Goal: Transaction & Acquisition: Purchase product/service

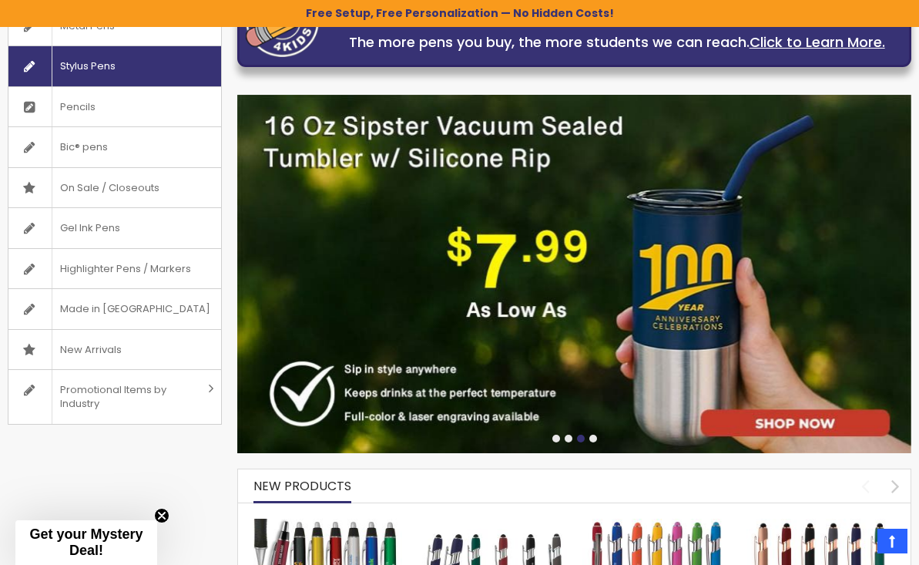
scroll to position [237, 0]
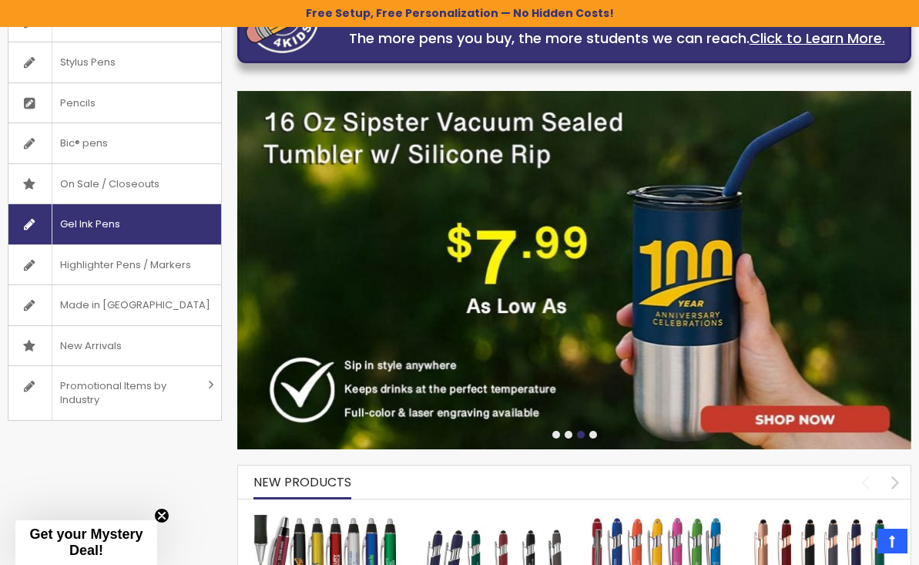
click at [96, 226] on span "Gel Ink Pens" at bounding box center [90, 224] width 76 height 40
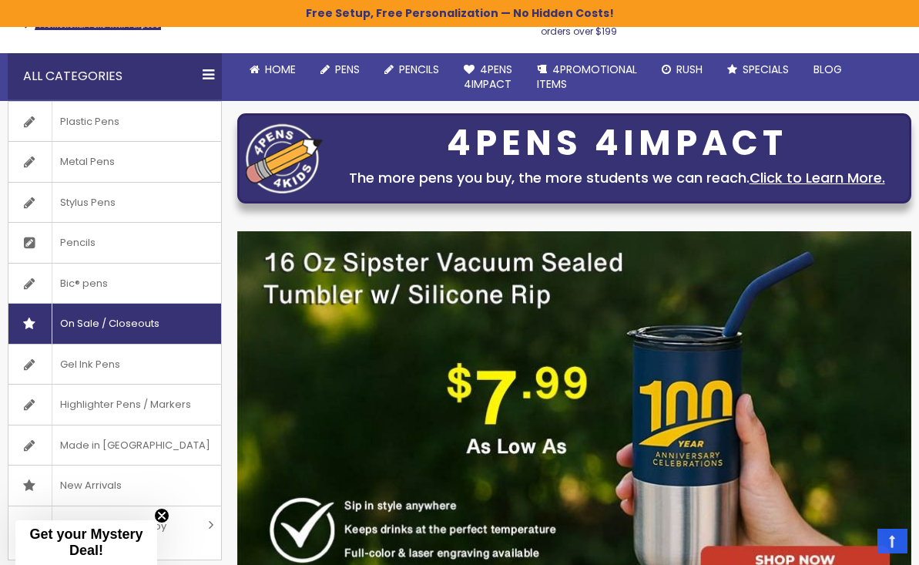
scroll to position [0, 0]
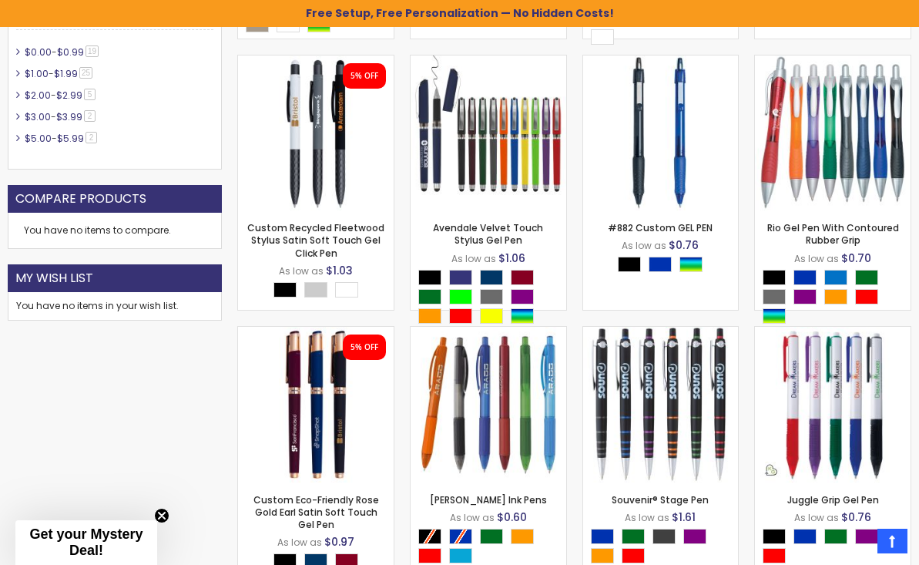
scroll to position [754, 0]
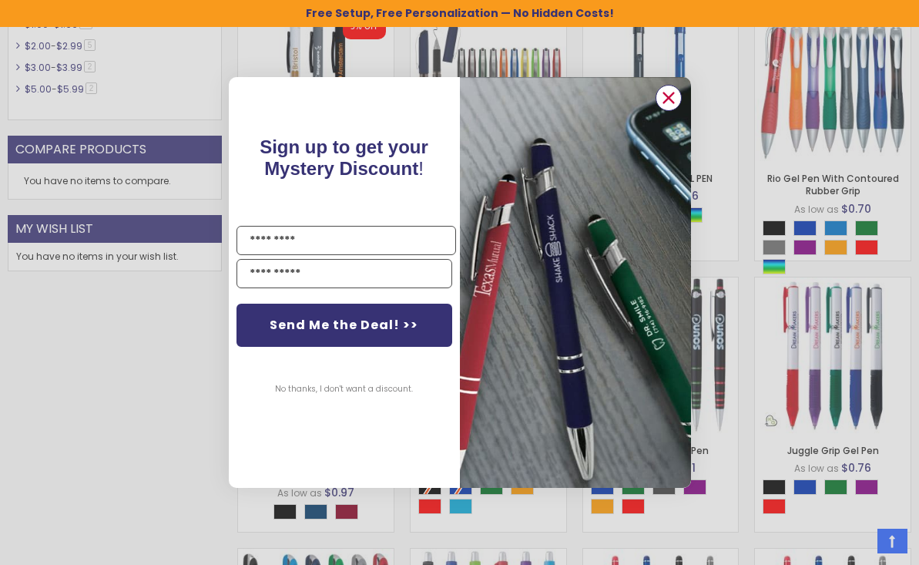
click at [668, 100] on circle "Close dialog" at bounding box center [667, 97] width 23 height 23
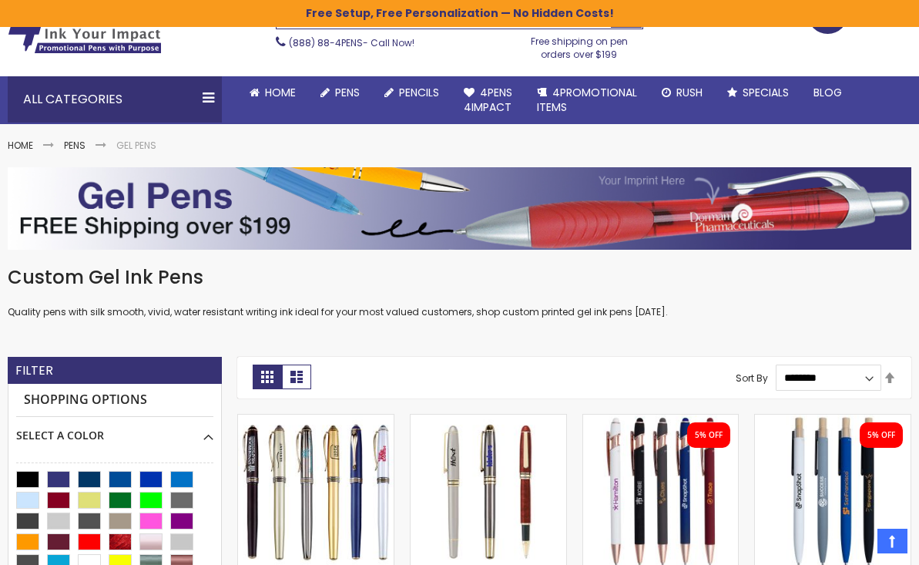
scroll to position [0, 0]
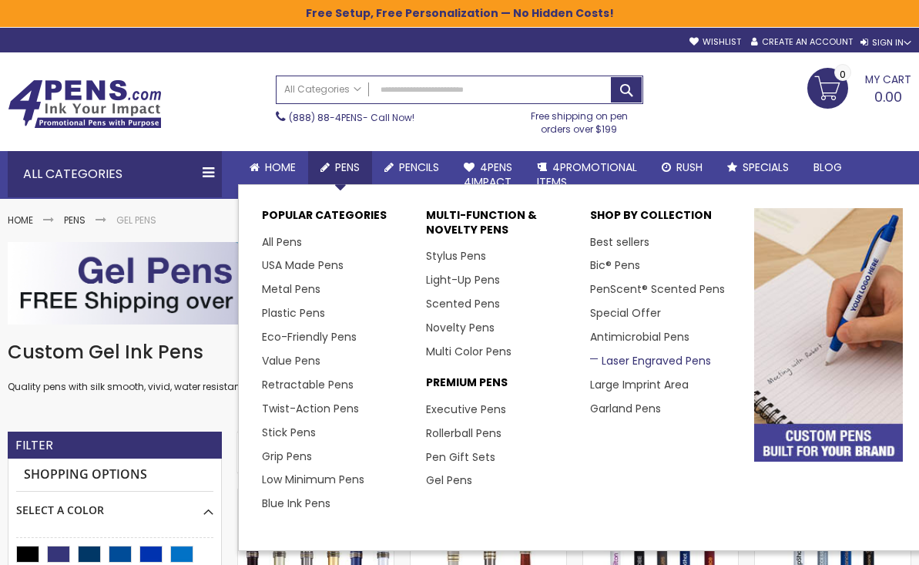
click at [610, 354] on link "Laser Engraved Pens" at bounding box center [650, 360] width 121 height 15
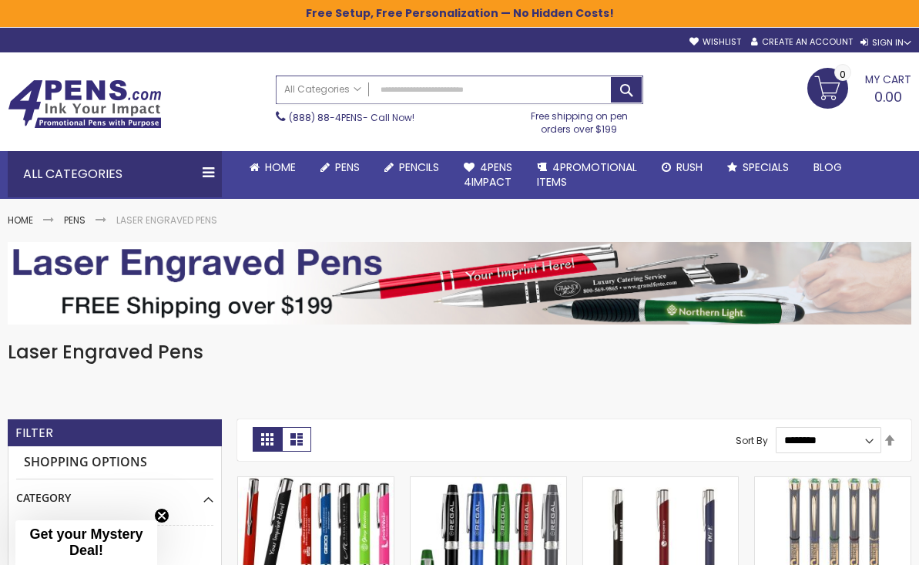
click at [401, 87] on input "Search" at bounding box center [459, 89] width 366 height 27
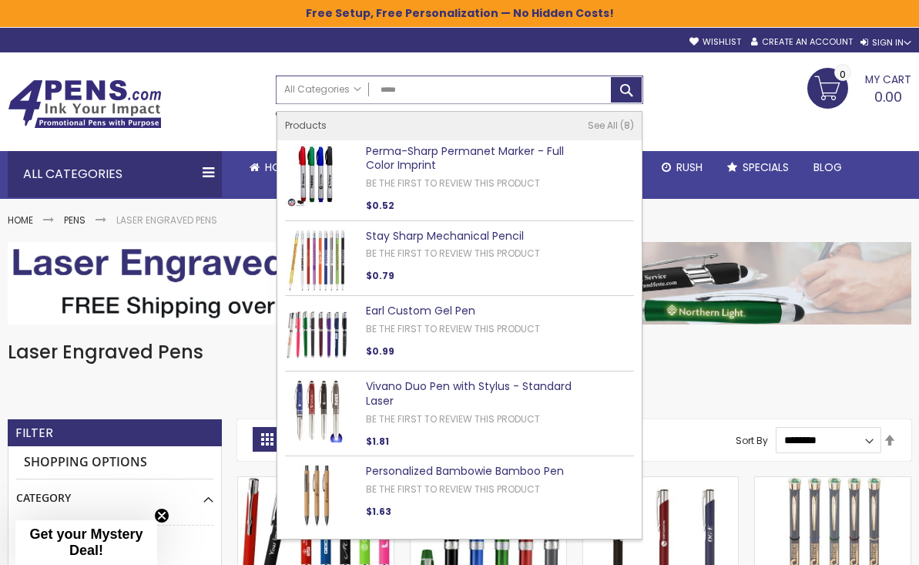
type input "*****"
